Goal: Task Accomplishment & Management: Use online tool/utility

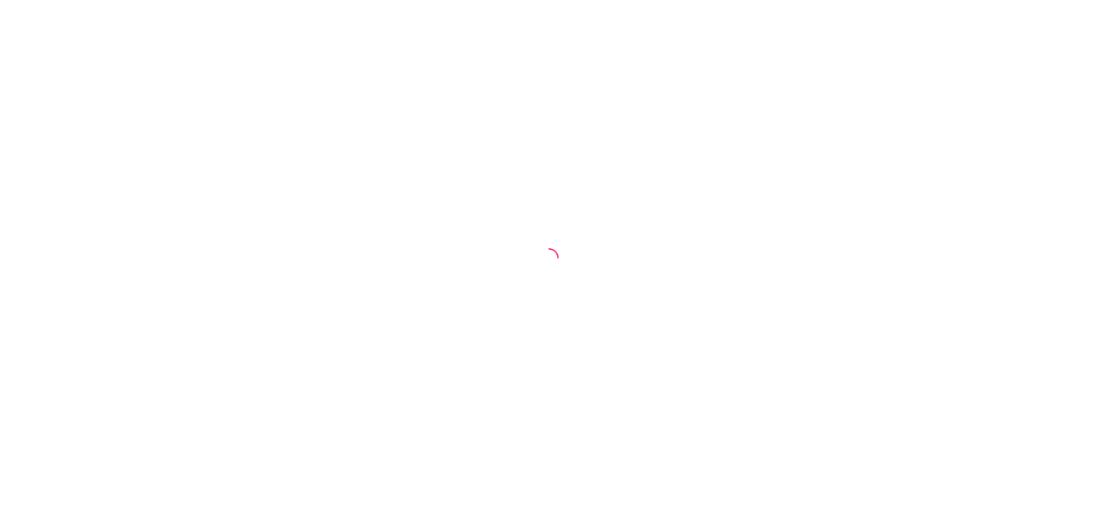
select select "30"
select select "HIGHEST_TOTAL_SPENT_WITH_ORDERS"
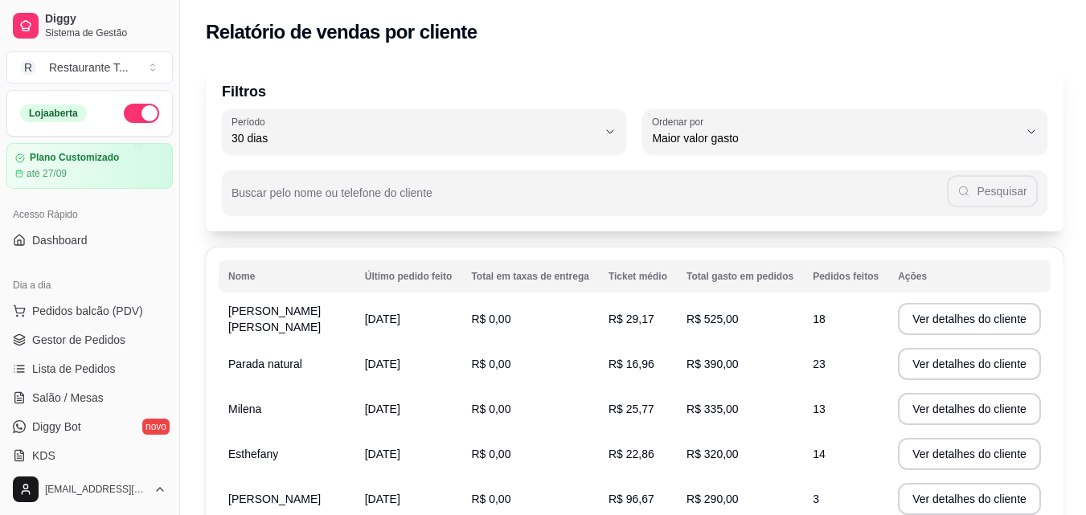
scroll to position [241, 0]
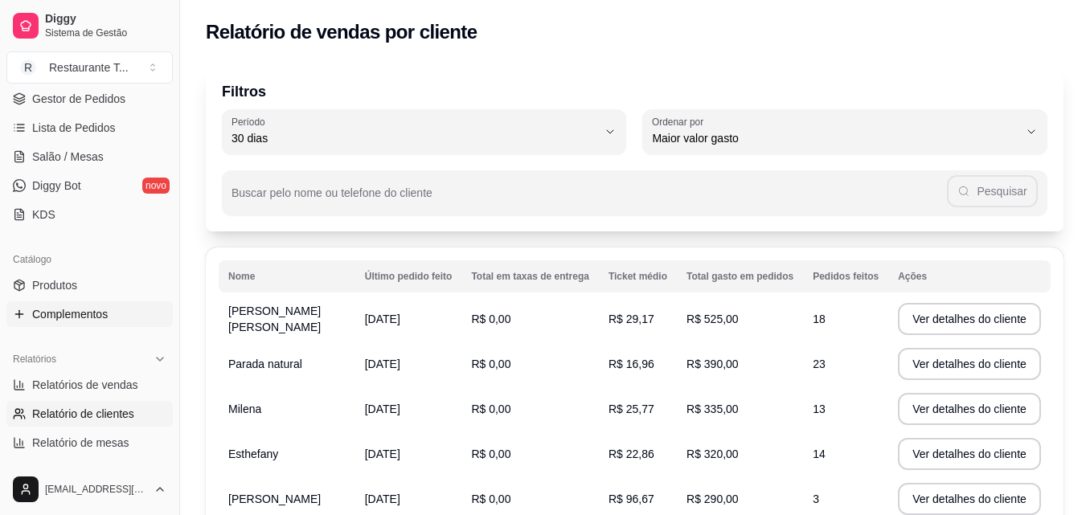
click at [61, 309] on span "Complementos" at bounding box center [70, 314] width 76 height 16
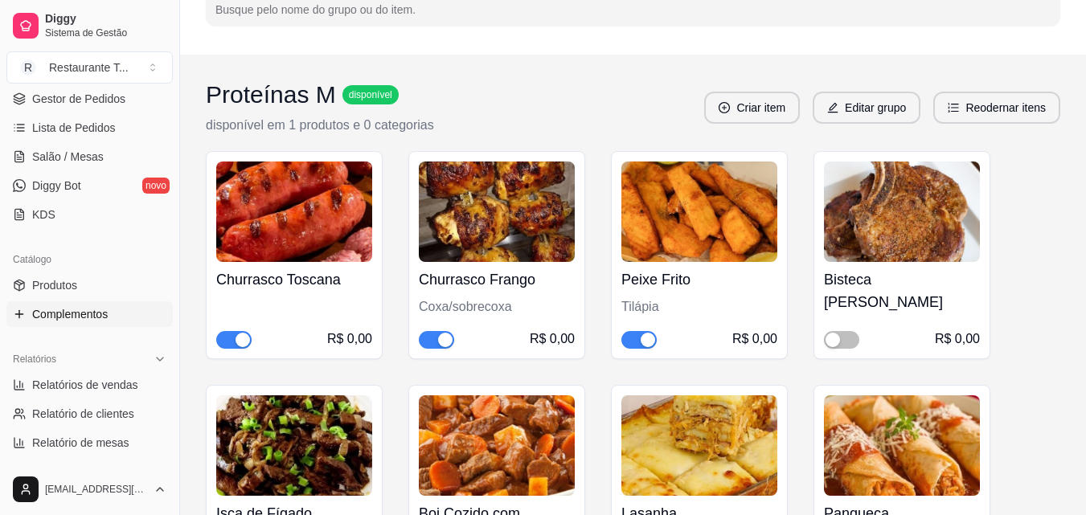
scroll to position [322, 0]
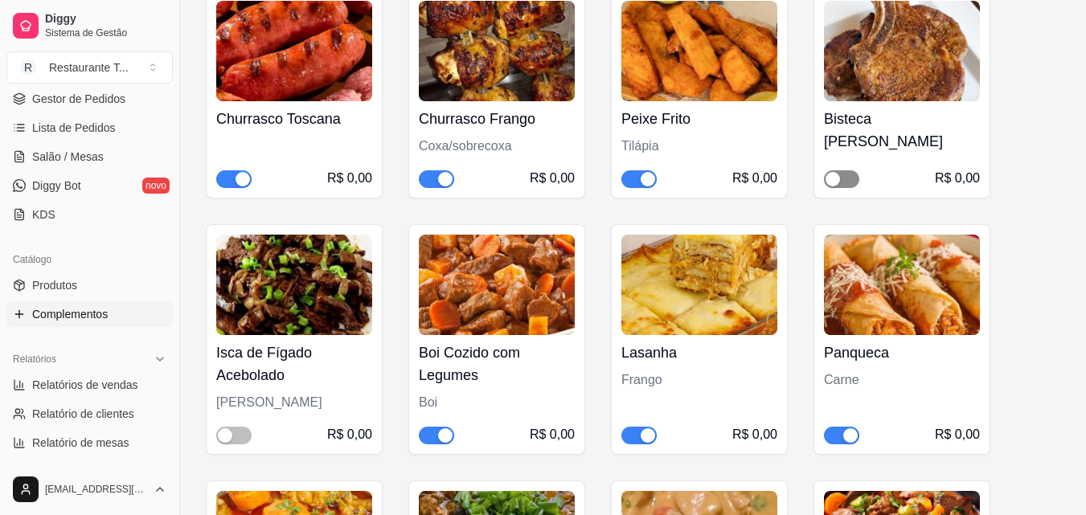
click at [853, 174] on span "button" at bounding box center [841, 179] width 35 height 18
click at [240, 433] on span "button" at bounding box center [233, 436] width 35 height 18
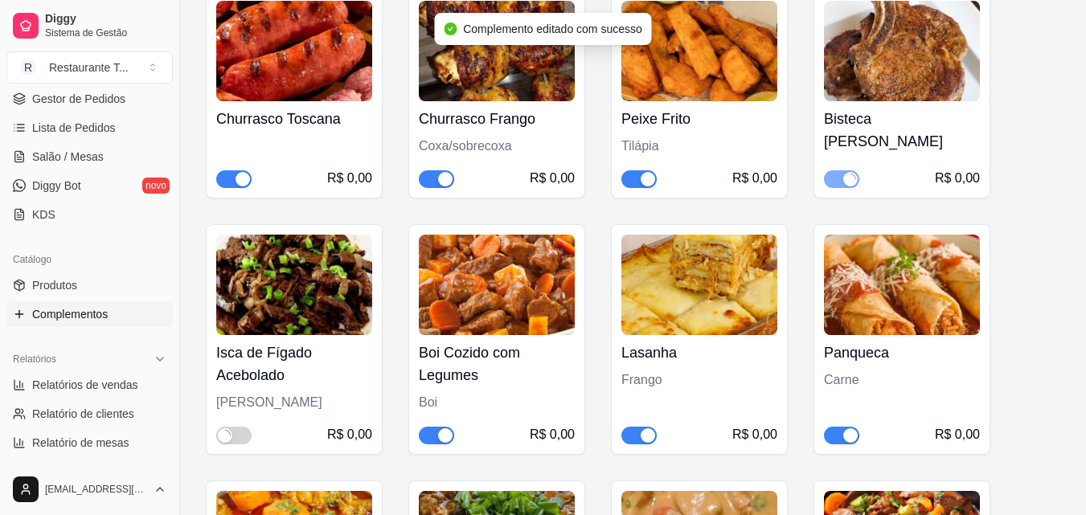
click at [426, 436] on span "button" at bounding box center [436, 436] width 35 height 18
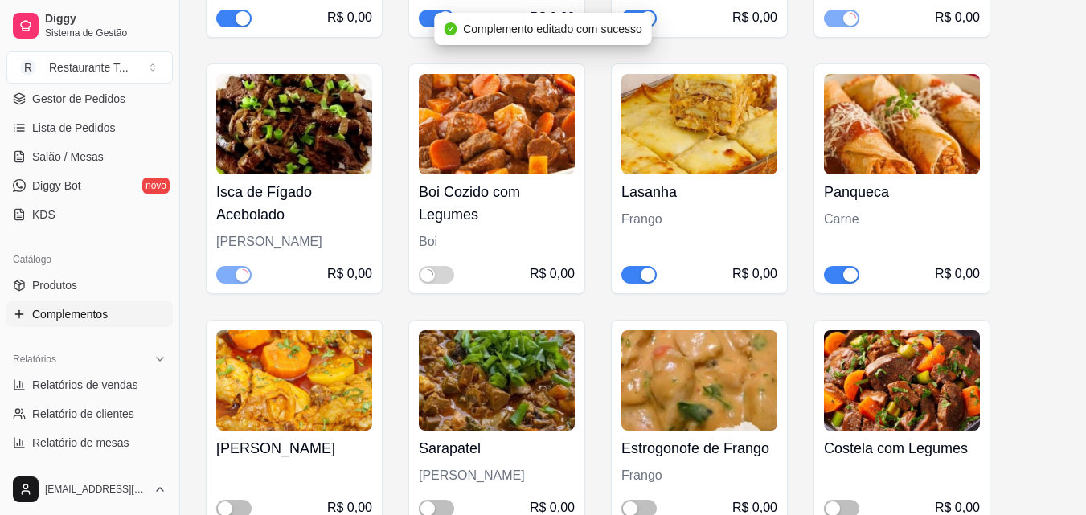
scroll to position [563, 0]
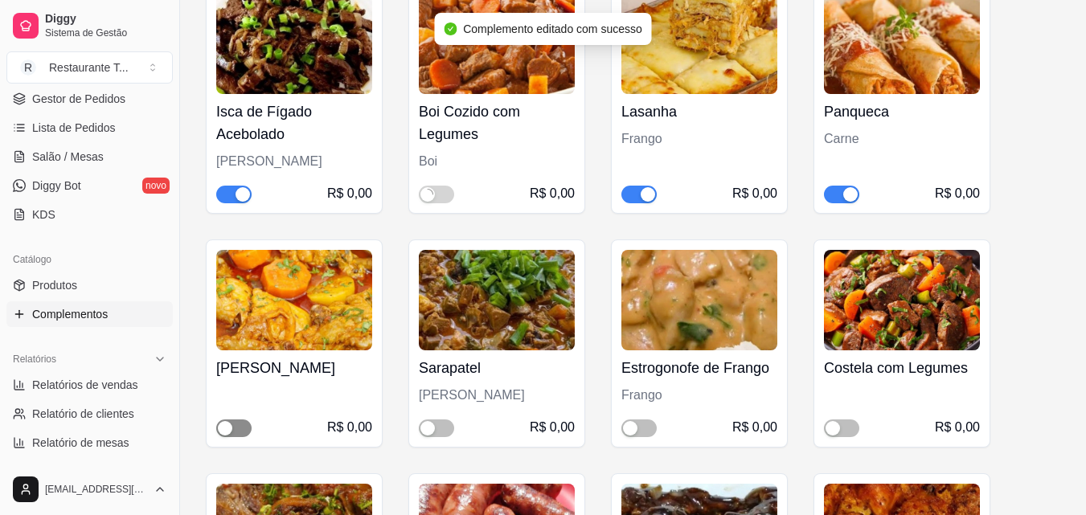
click at [246, 427] on span "button" at bounding box center [233, 429] width 35 height 18
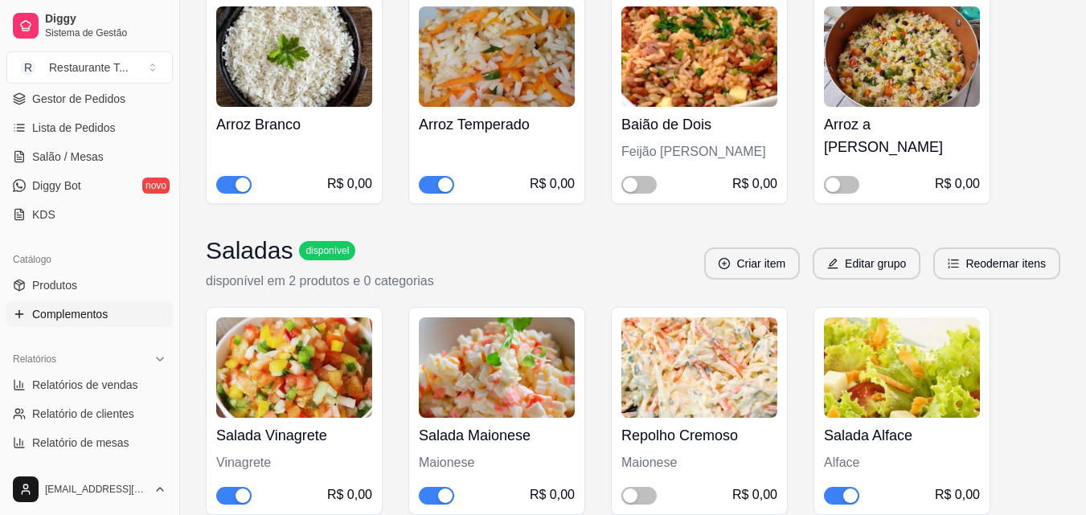
scroll to position [1768, 0]
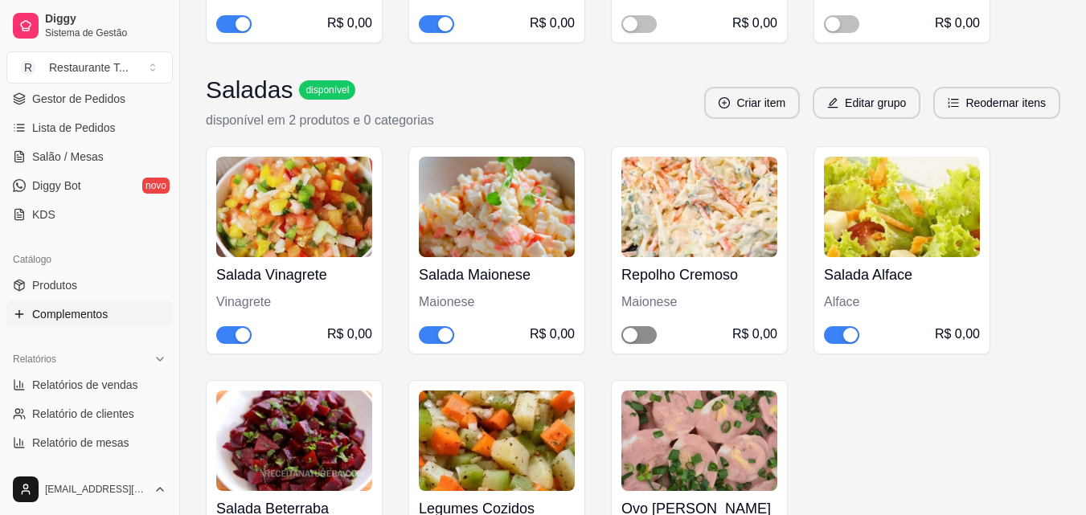
click at [644, 344] on span "button" at bounding box center [638, 335] width 35 height 18
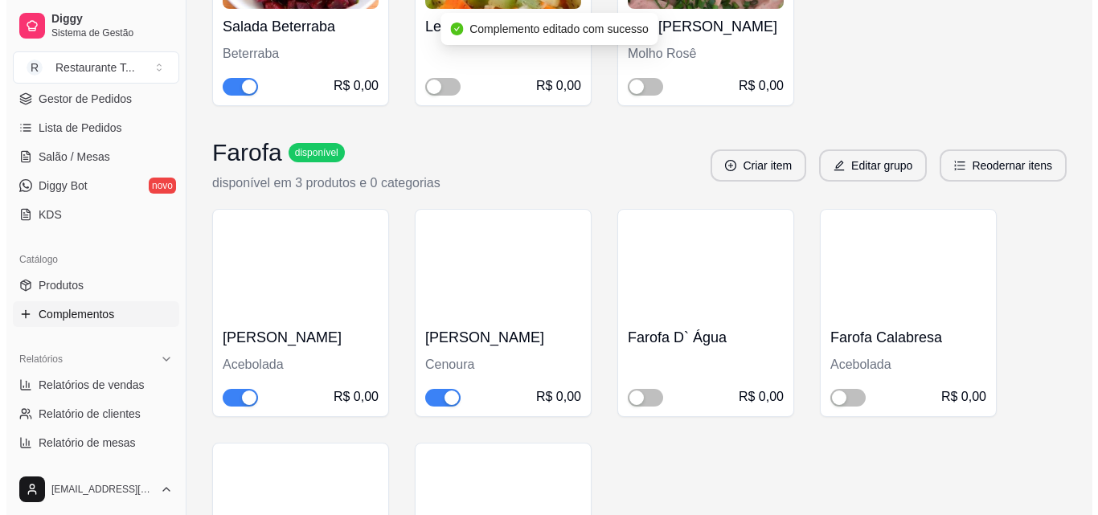
scroll to position [2331, 0]
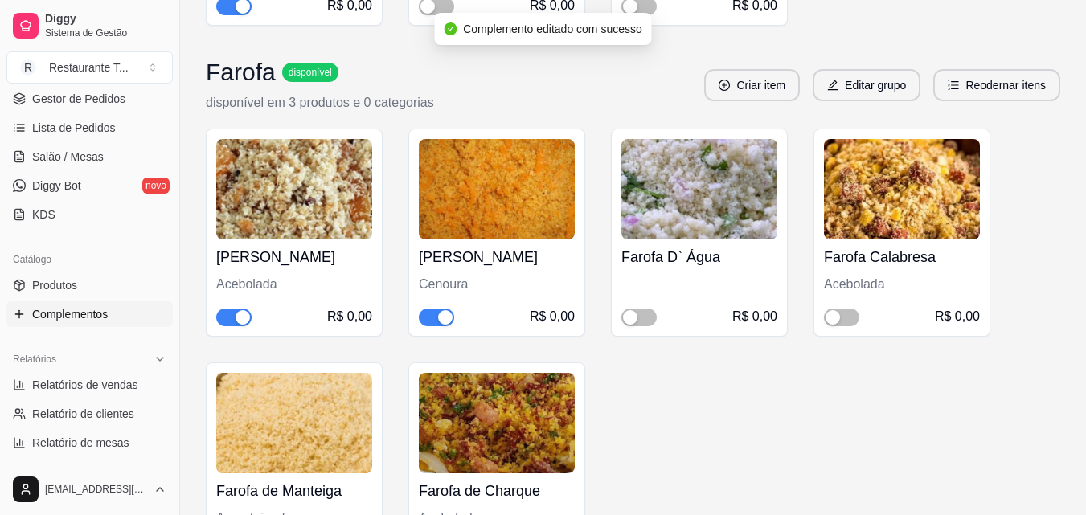
click at [436, 326] on div "R$ 0,00" at bounding box center [497, 316] width 156 height 19
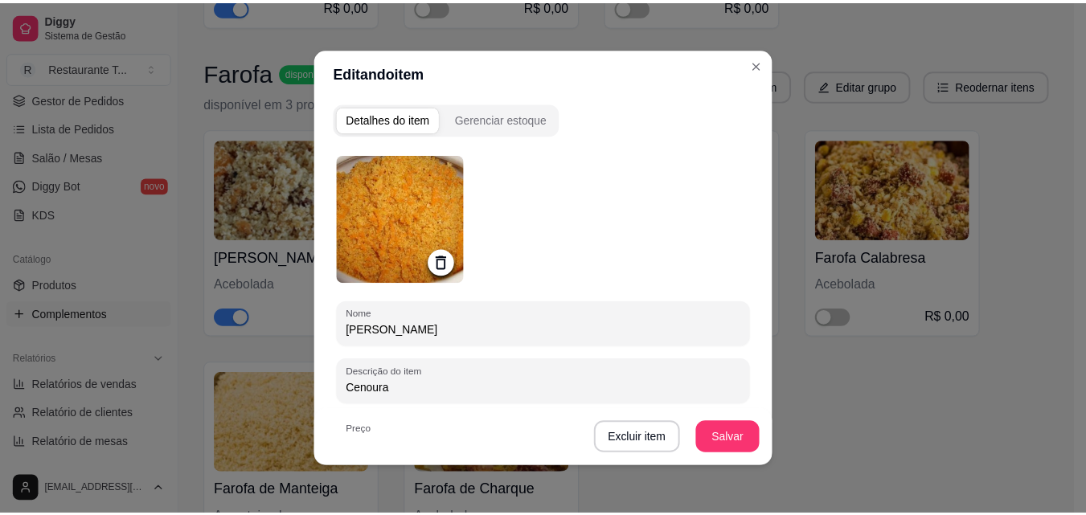
scroll to position [161, 0]
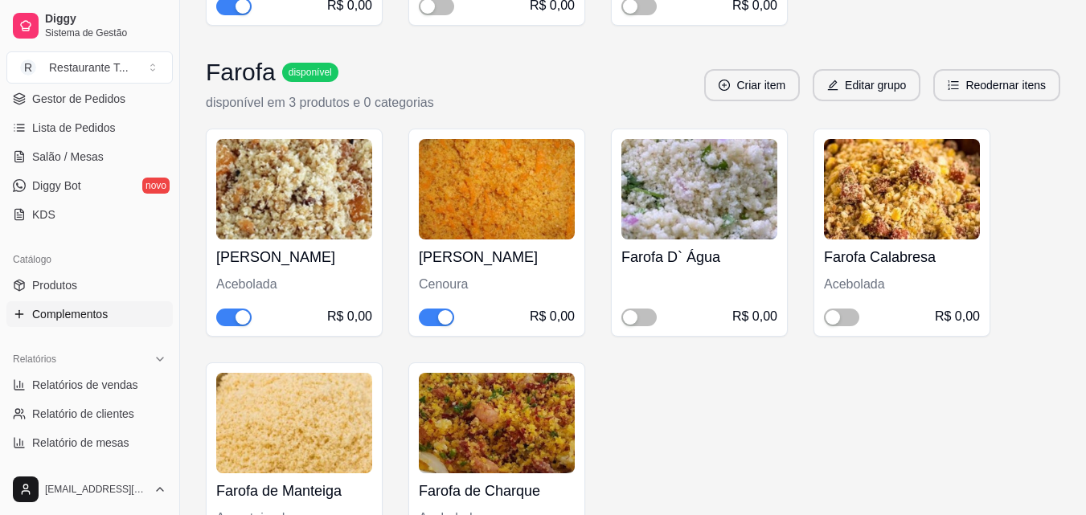
click at [427, 326] on span "button" at bounding box center [436, 318] width 35 height 18
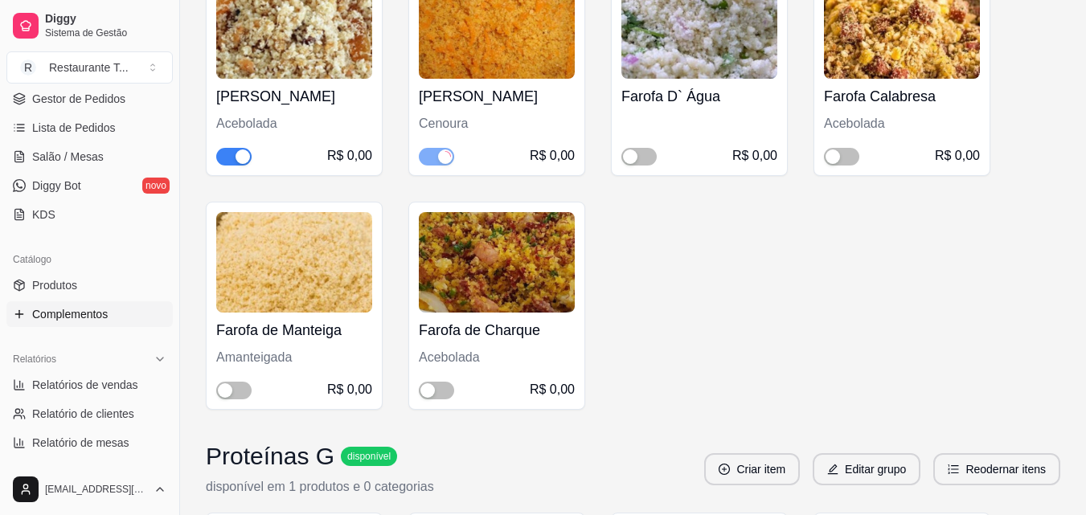
scroll to position [2572, 0]
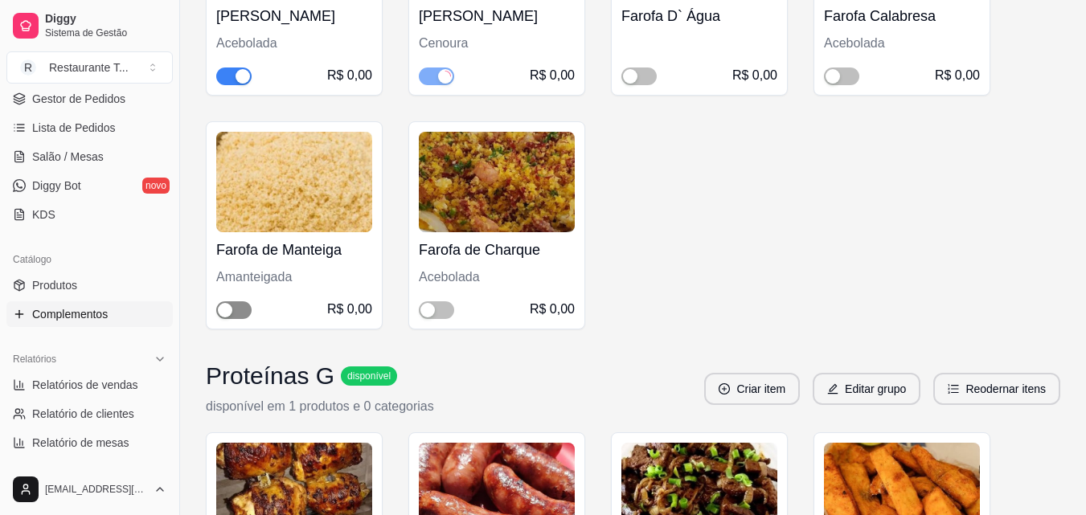
click at [243, 319] on span "button" at bounding box center [233, 310] width 35 height 18
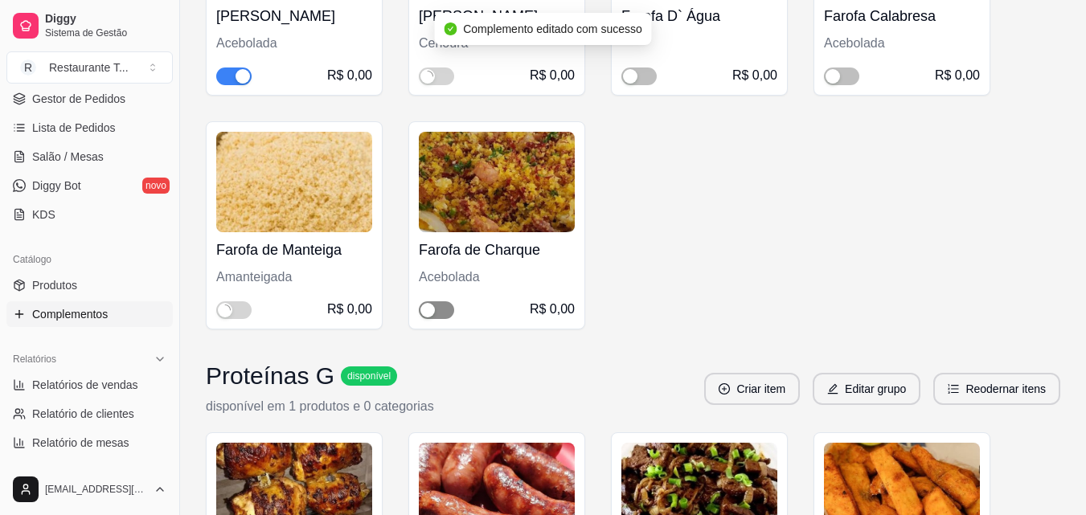
scroll to position [2894, 0]
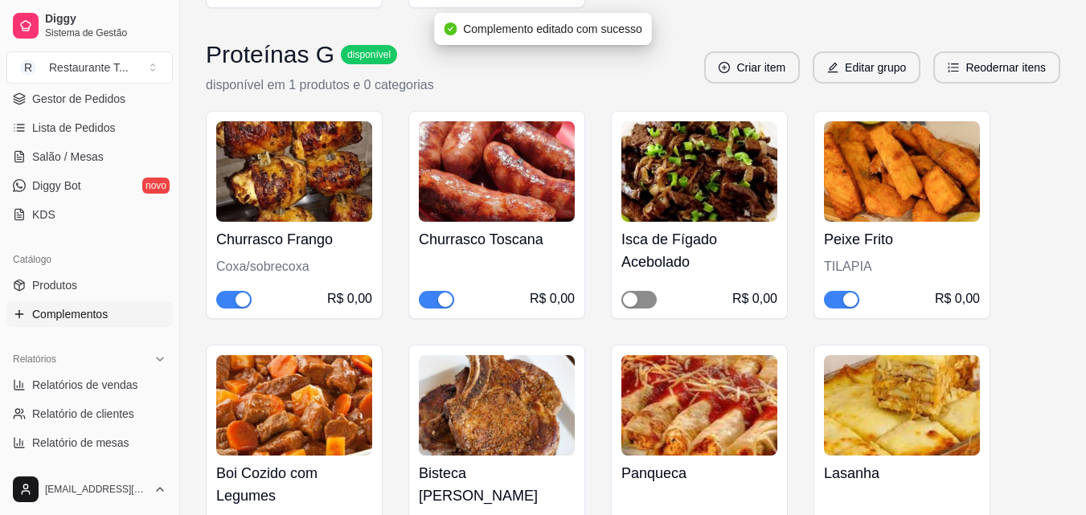
click at [651, 309] on span "button" at bounding box center [638, 300] width 35 height 18
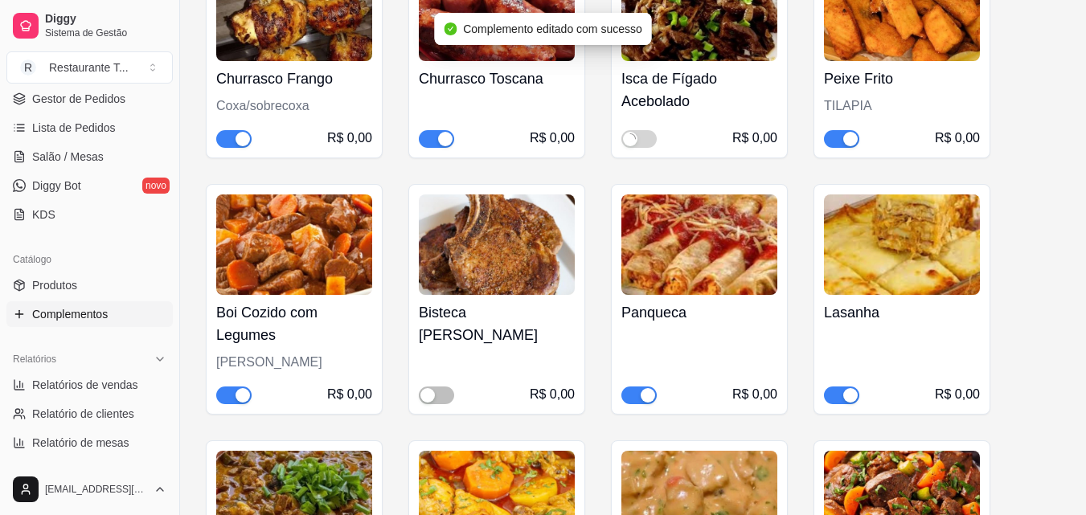
scroll to position [3135, 0]
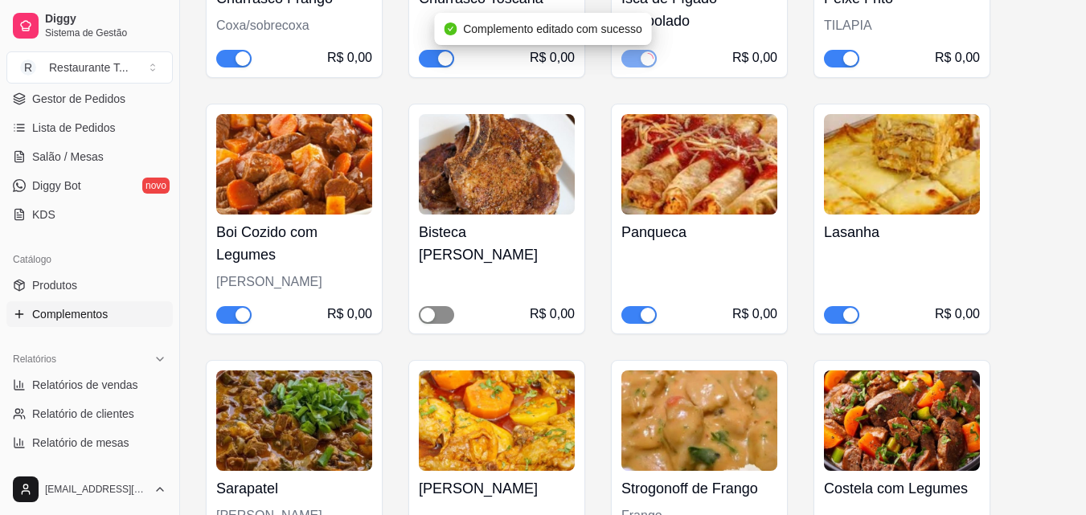
click at [448, 324] on span "button" at bounding box center [436, 315] width 35 height 18
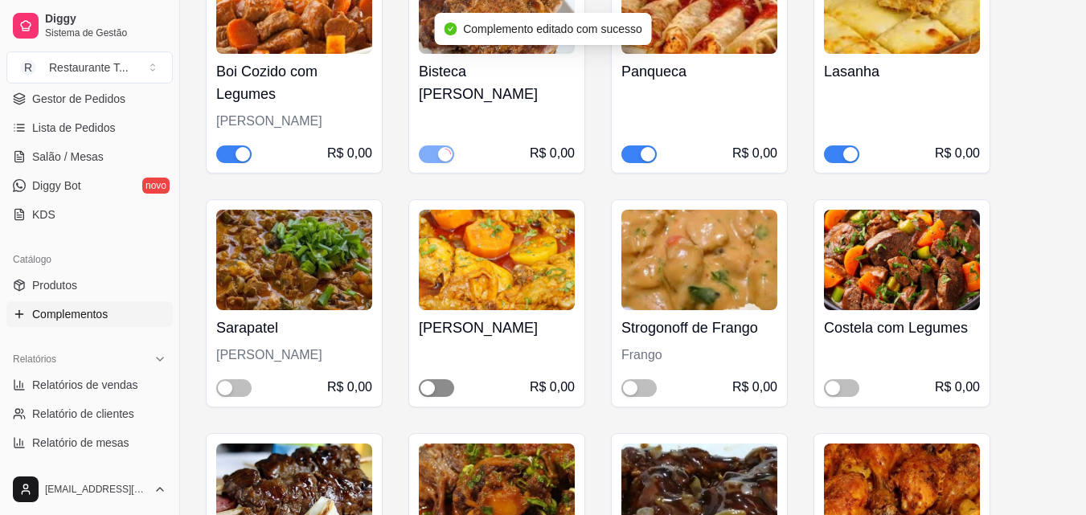
click at [445, 397] on span "button" at bounding box center [436, 388] width 35 height 18
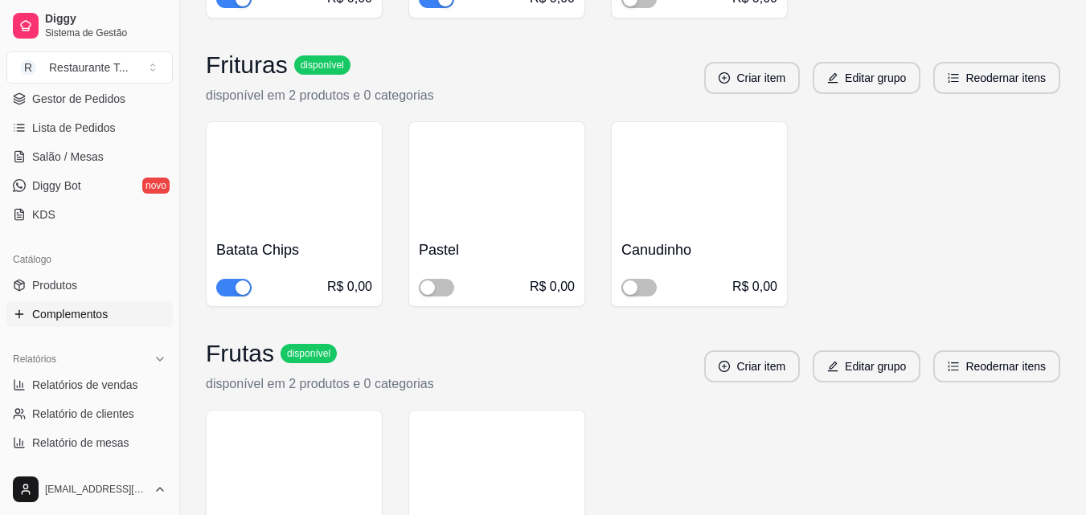
scroll to position [4903, 0]
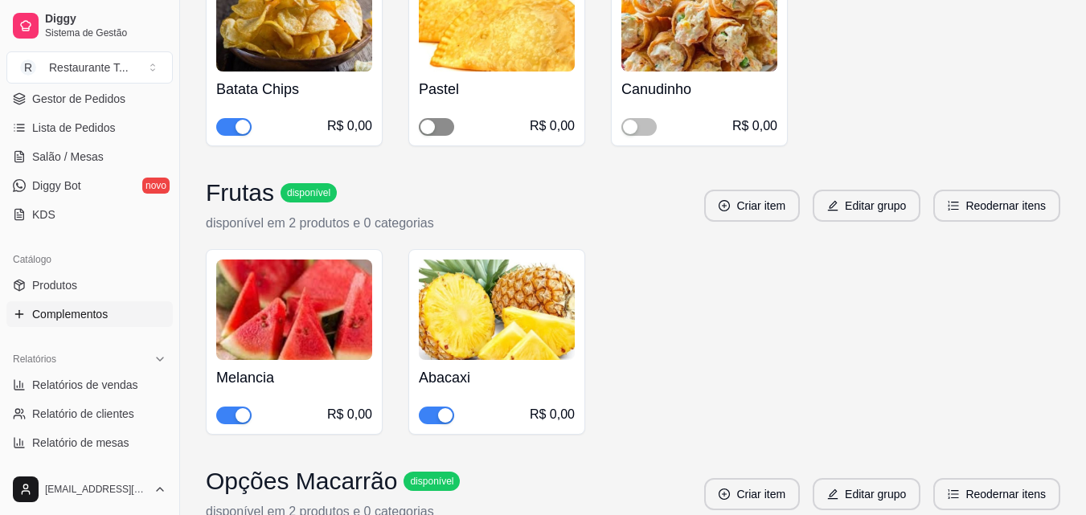
click at [451, 136] on span "button" at bounding box center [436, 127] width 35 height 18
click at [430, 424] on span "button" at bounding box center [436, 416] width 35 height 18
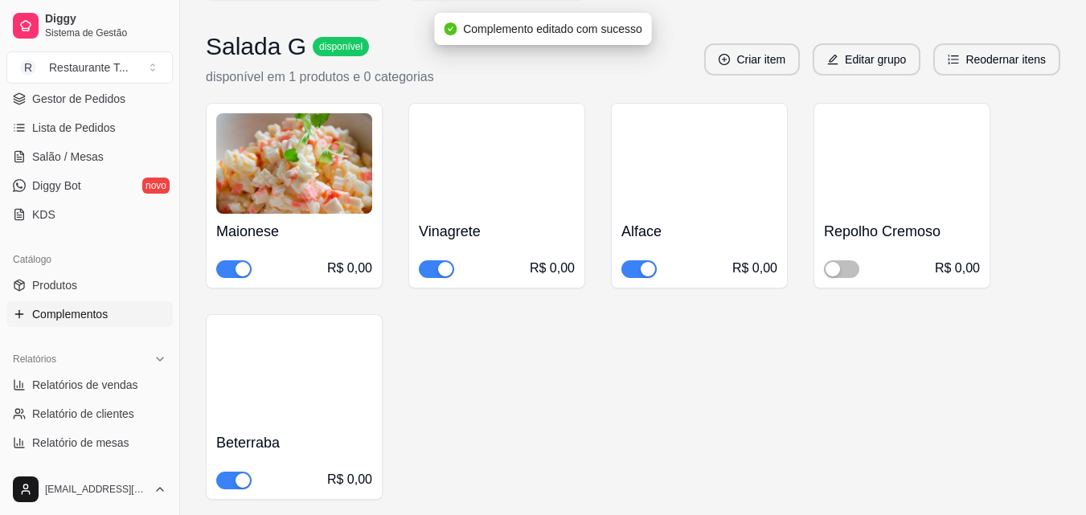
scroll to position [5707, 0]
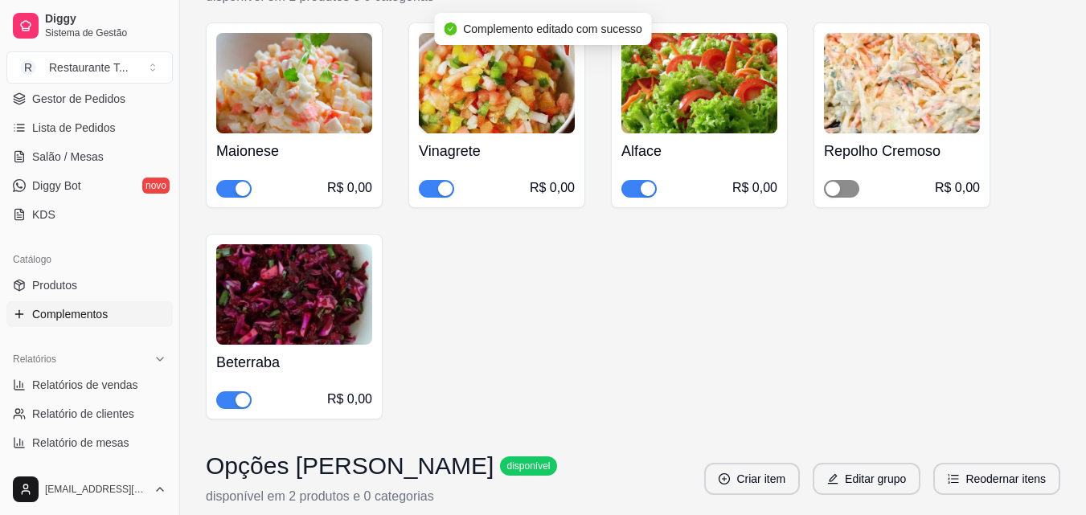
click at [851, 198] on span "button" at bounding box center [841, 189] width 35 height 18
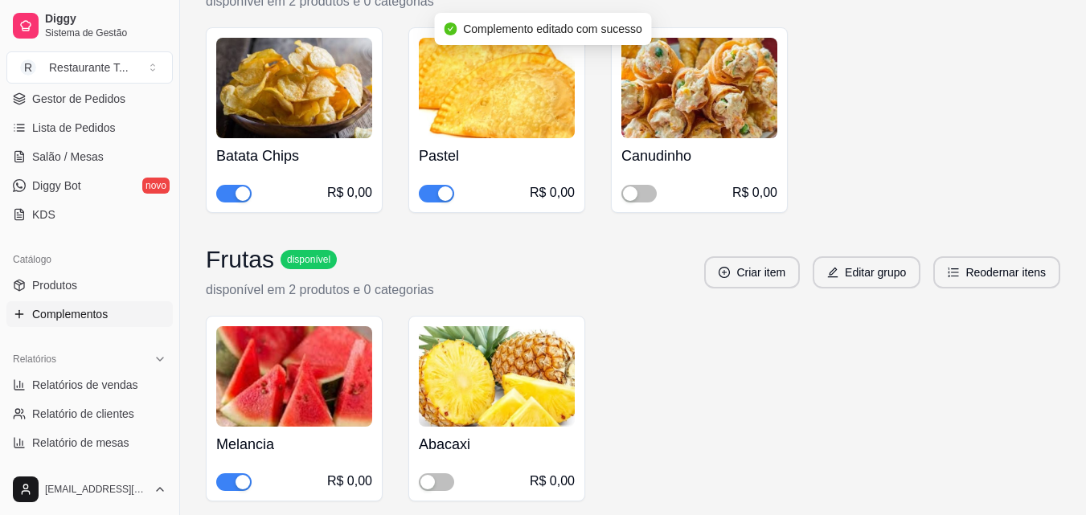
scroll to position [4595, 0]
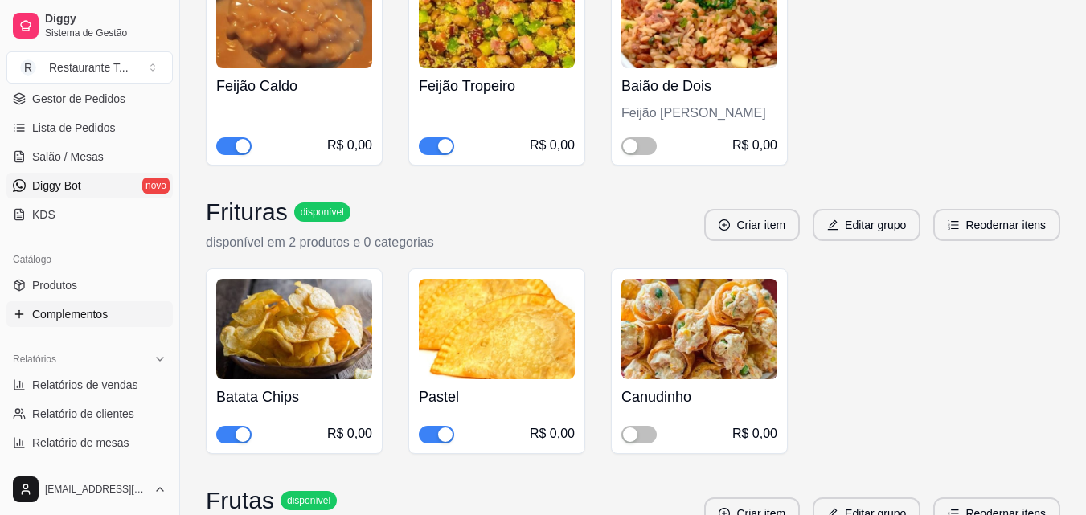
click at [92, 194] on link "Diggy Bot novo" at bounding box center [89, 186] width 166 height 26
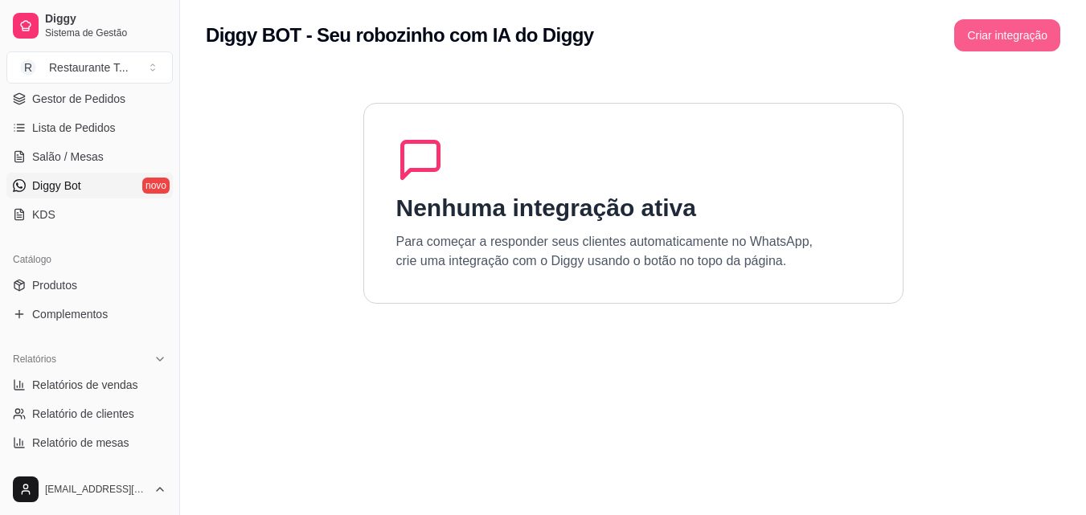
click at [988, 27] on button "Criar integração" at bounding box center [1007, 35] width 106 height 32
